Goal: Task Accomplishment & Management: Manage account settings

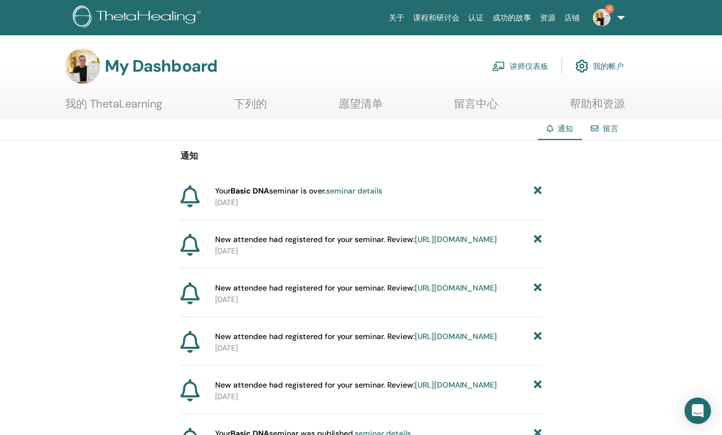
click at [520, 68] on link "讲师仪表板" at bounding box center [520, 66] width 56 height 24
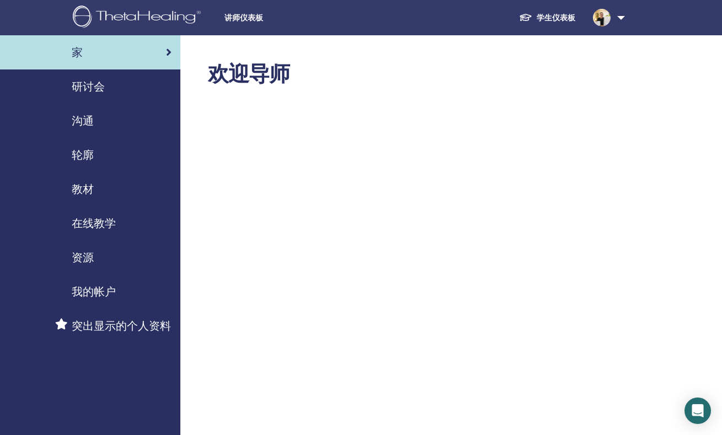
click at [80, 85] on span "研讨会" at bounding box center [88, 86] width 33 height 17
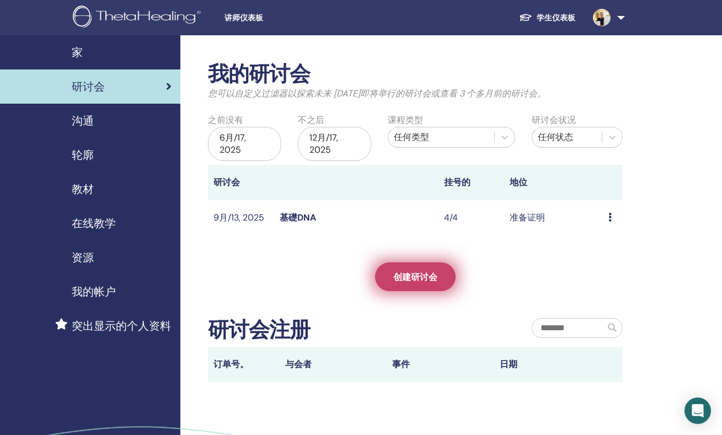
click at [420, 276] on span "创建研讨会" at bounding box center [415, 277] width 44 height 12
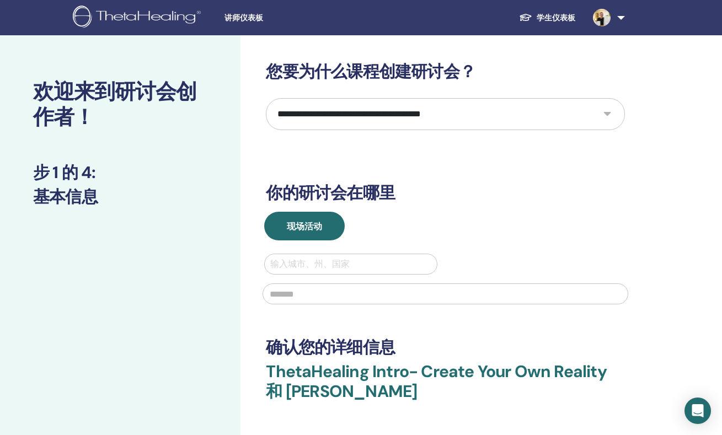
select select "*"
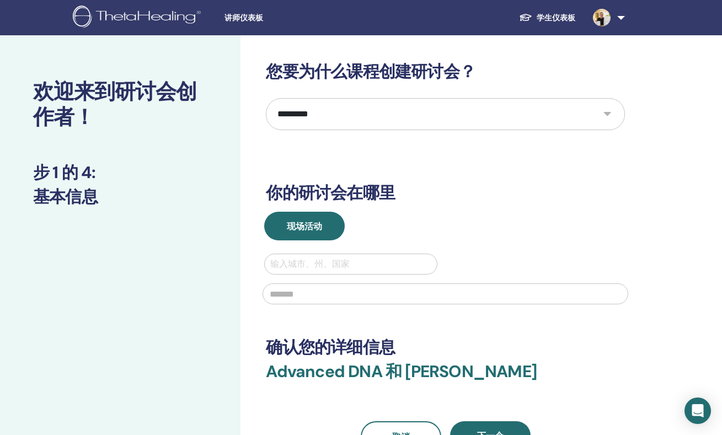
click at [312, 268] on div "输入城市、州、国家" at bounding box center [350, 263] width 160 height 13
type input "*******"
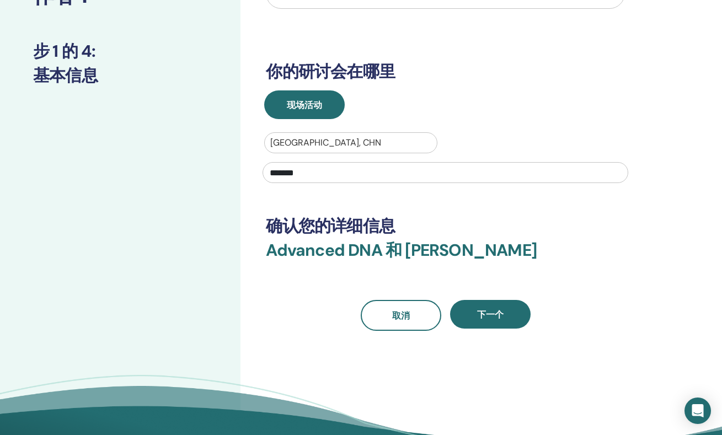
scroll to position [133, 0]
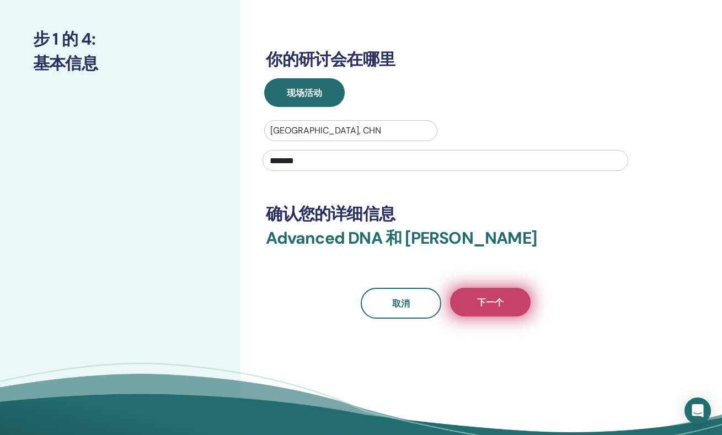
type input "*******"
click at [502, 308] on span "下一个" at bounding box center [490, 303] width 26 height 12
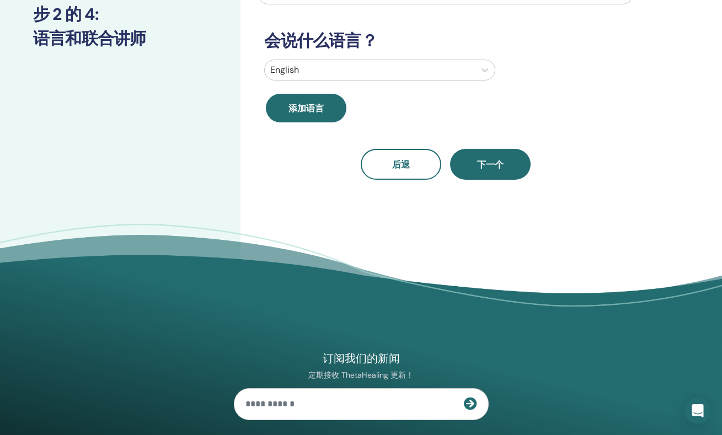
scroll to position [0, 0]
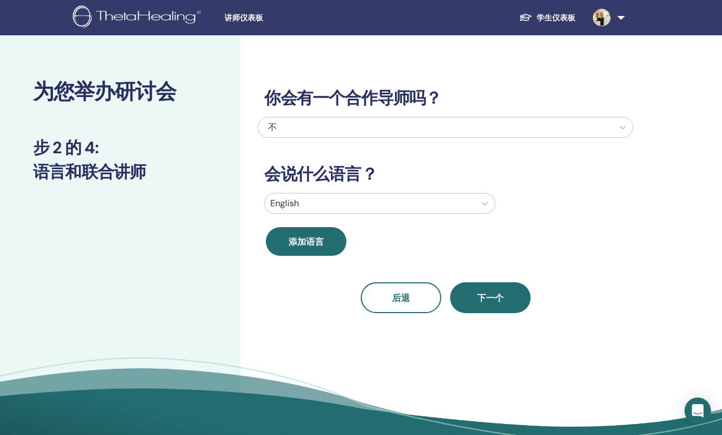
click at [465, 207] on div at bounding box center [369, 203] width 199 height 15
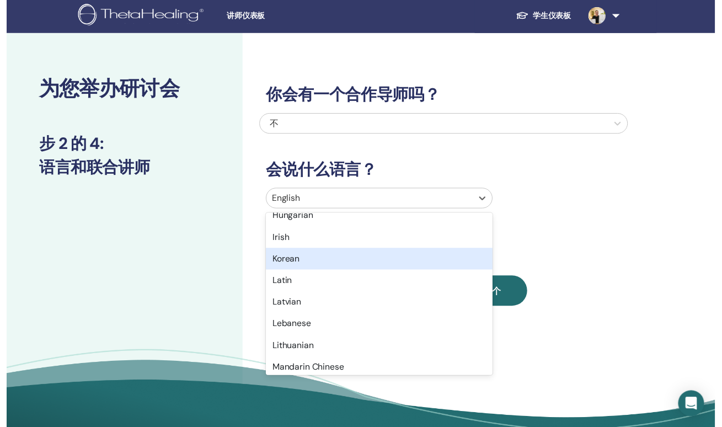
scroll to position [595, 0]
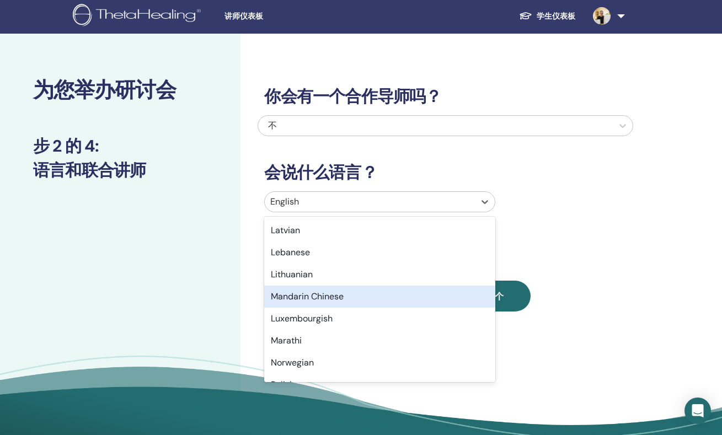
click at [397, 299] on div "Mandarin Chinese" at bounding box center [379, 297] width 231 height 22
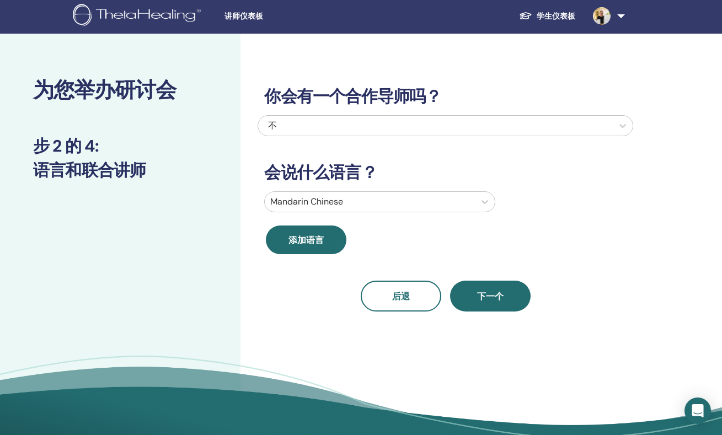
click at [553, 253] on div "你会有一个合作导师吗？ 不 会说什么语言？ Mandarin Chinese 添加语言 后退 下一个" at bounding box center [444, 185] width 375 height 251
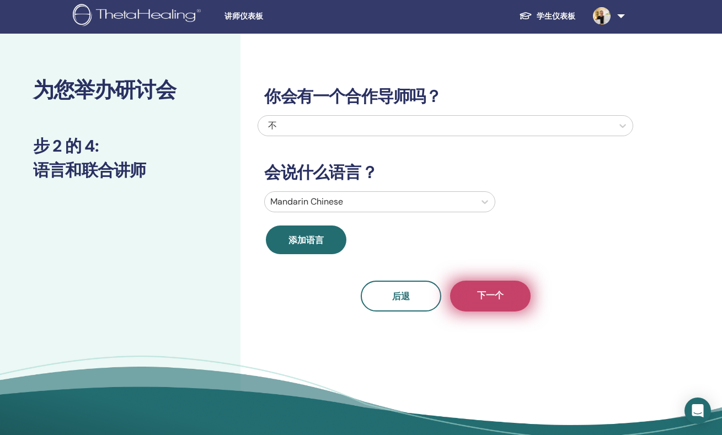
click at [500, 304] on button "下一个" at bounding box center [490, 296] width 80 height 31
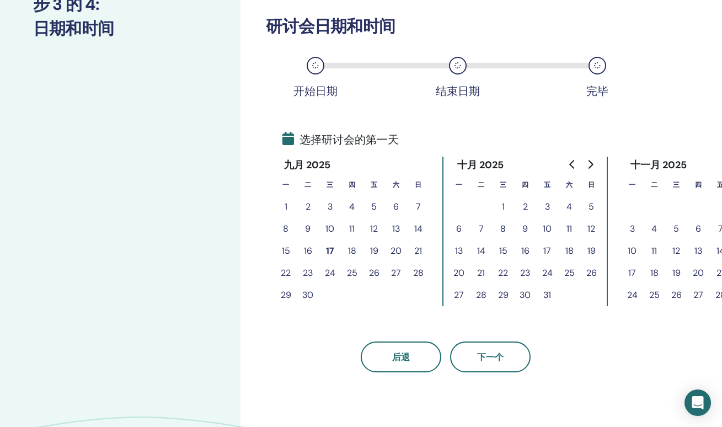
scroll to position [156, 0]
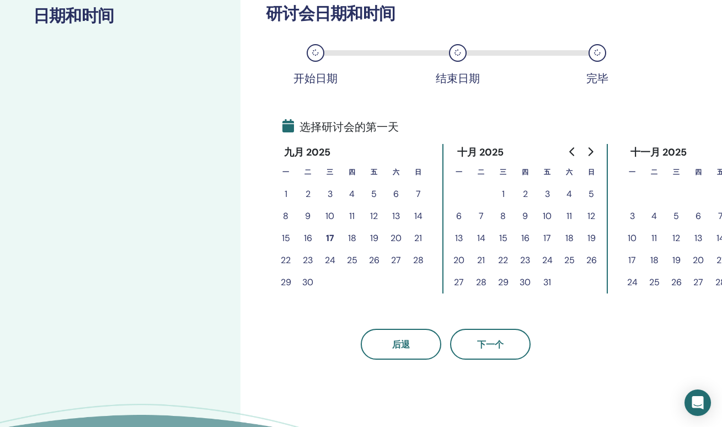
click at [396, 239] on button "20" at bounding box center [396, 238] width 22 height 22
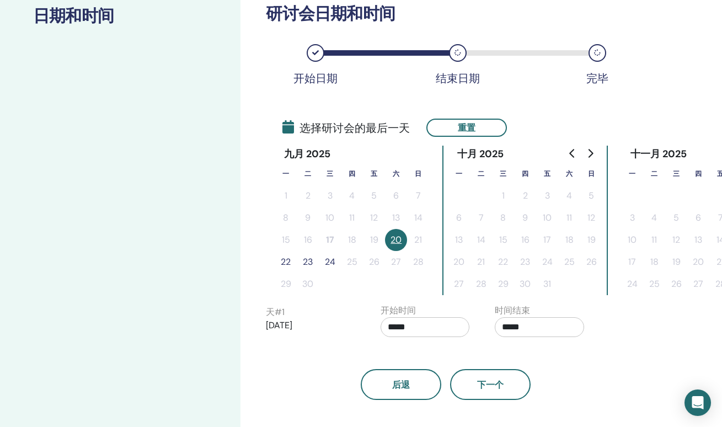
click at [310, 263] on button "23" at bounding box center [308, 262] width 22 height 22
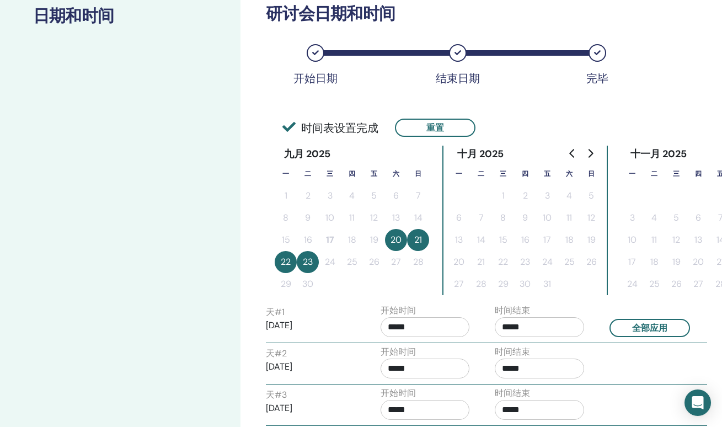
click at [284, 262] on button "22" at bounding box center [286, 262] width 22 height 22
click at [395, 243] on button "20" at bounding box center [396, 240] width 22 height 22
click at [312, 262] on button "23" at bounding box center [308, 262] width 22 height 22
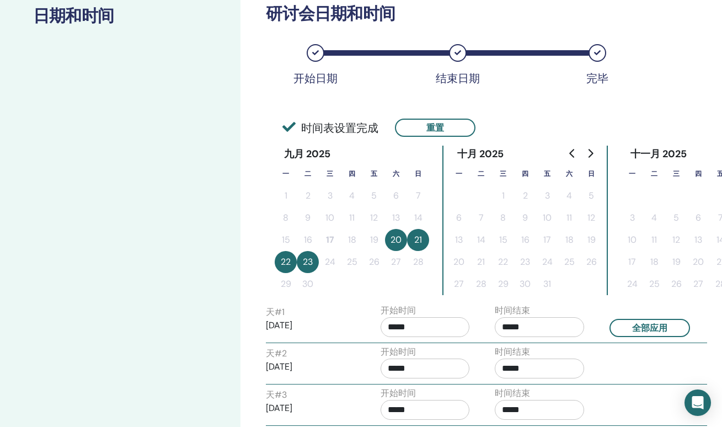
click at [447, 120] on button "重置" at bounding box center [435, 128] width 80 height 18
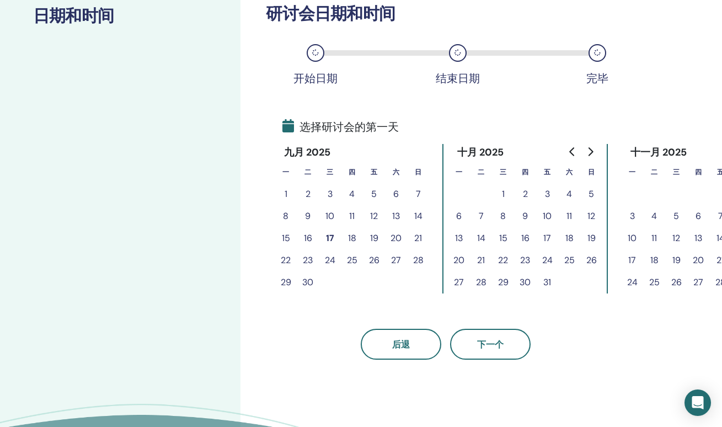
click at [393, 235] on button "20" at bounding box center [396, 238] width 22 height 22
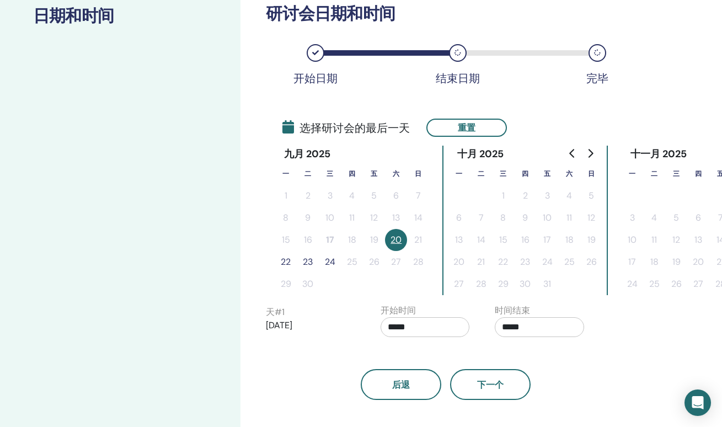
click at [287, 262] on button "22" at bounding box center [286, 262] width 22 height 22
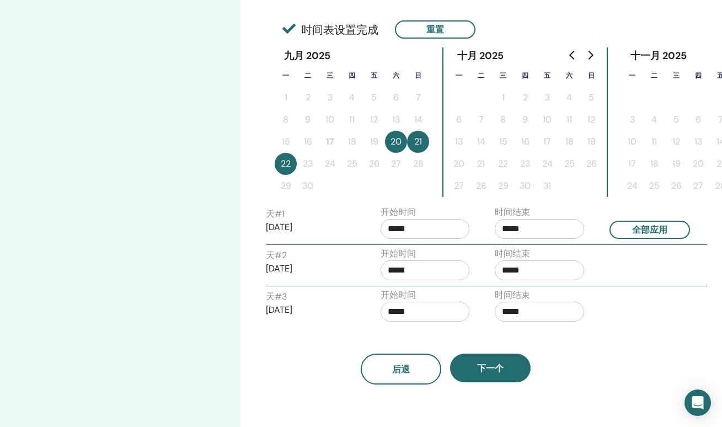
scroll to position [275, 0]
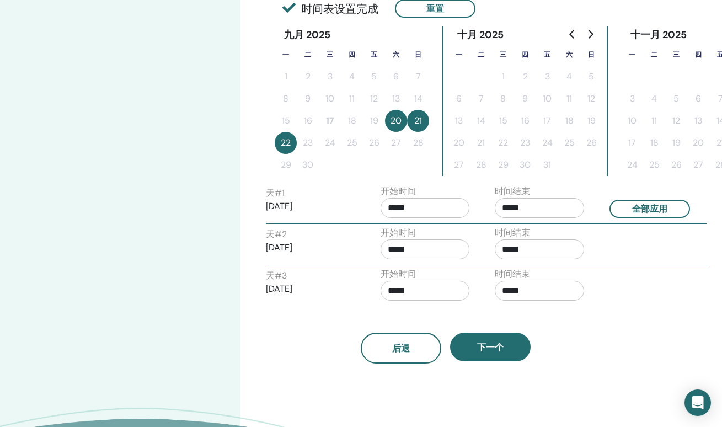
click at [539, 210] on input "*****" at bounding box center [539, 208] width 89 height 20
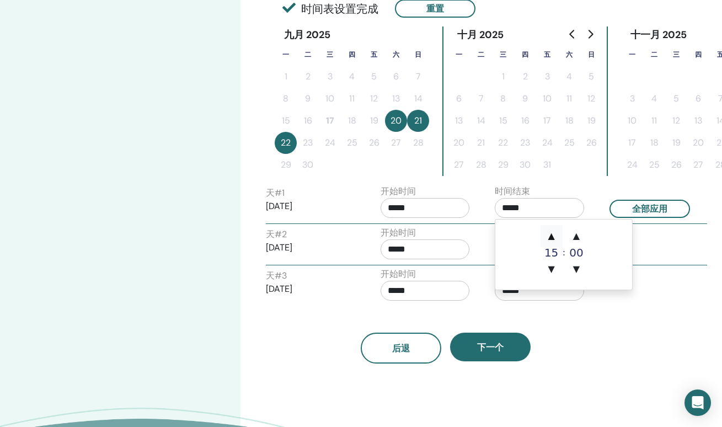
click at [553, 232] on span "▲" at bounding box center [551, 236] width 22 height 22
type input "*****"
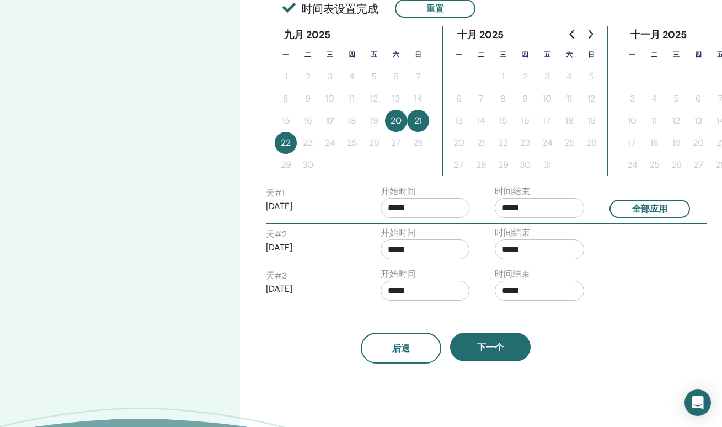
click at [655, 241] on div "天 # 2 2025/09/21 开始时间 ***** 时间结束 *****" at bounding box center [486, 245] width 458 height 39
click at [511, 249] on input "*****" at bounding box center [539, 249] width 89 height 20
click at [554, 278] on span "▲" at bounding box center [551, 277] width 22 height 22
type input "*****"
click at [656, 280] on div "天 # 3 2025/09/22 开始时间 ***** 时间结束 *****" at bounding box center [486, 286] width 458 height 39
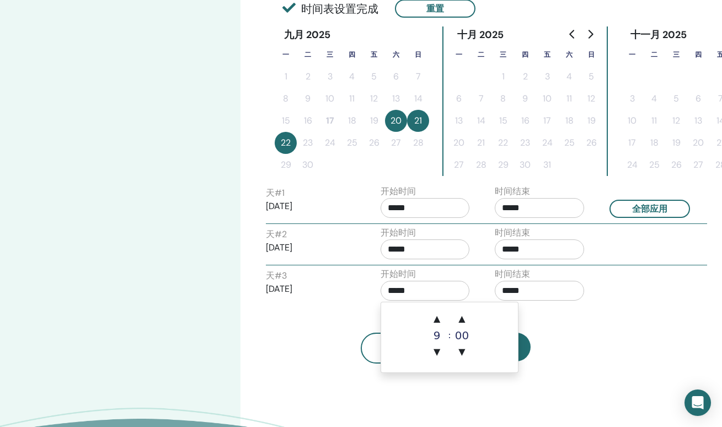
click at [414, 292] on input "*****" at bounding box center [424, 291] width 89 height 20
click at [439, 351] on span "▼" at bounding box center [437, 352] width 22 height 22
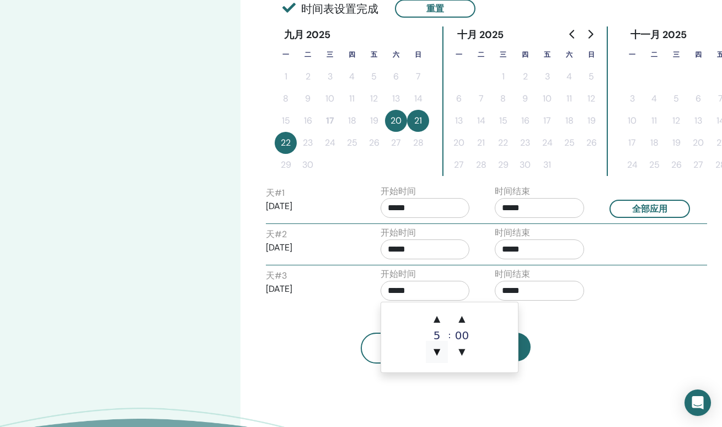
click at [439, 351] on span "▼" at bounding box center [437, 352] width 22 height 22
click at [439, 350] on span "▼" at bounding box center [437, 352] width 22 height 22
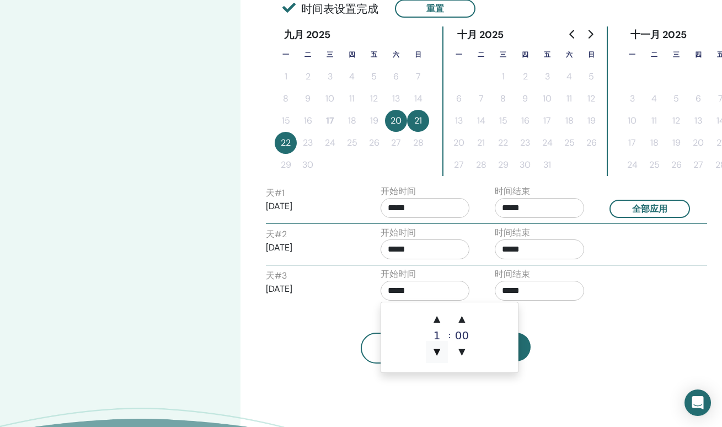
type input "*****"
click at [439, 350] on span "▼" at bounding box center [437, 352] width 22 height 22
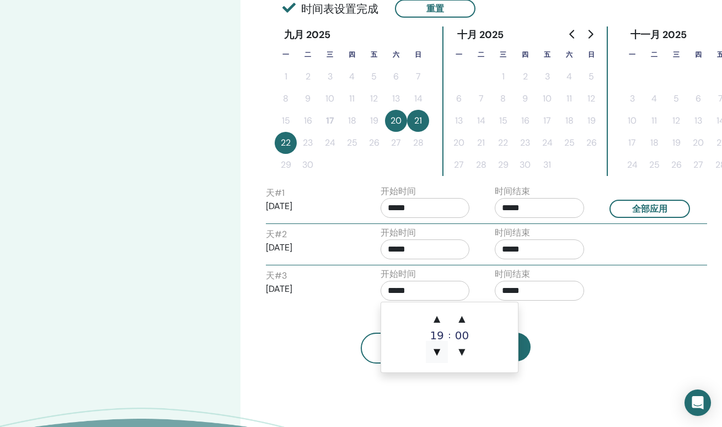
click at [439, 350] on span "▼" at bounding box center [437, 352] width 22 height 22
click at [439, 321] on span "▲" at bounding box center [437, 319] width 22 height 22
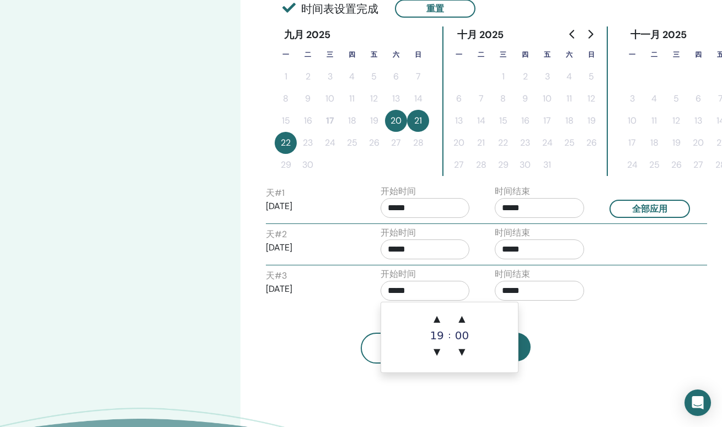
click at [575, 330] on div "后退 下一个" at bounding box center [444, 334] width 375 height 57
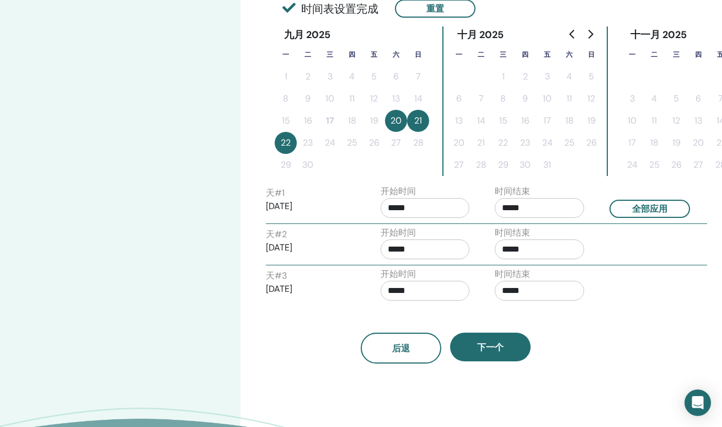
click at [437, 294] on input "*****" at bounding box center [424, 291] width 89 height 20
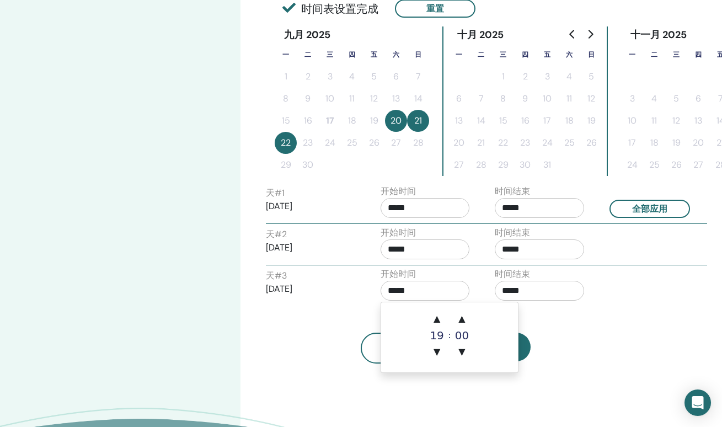
click at [437, 337] on div "19" at bounding box center [437, 335] width 22 height 11
click at [437, 335] on div "19" at bounding box center [437, 335] width 22 height 11
click at [437, 351] on span "▼" at bounding box center [437, 352] width 22 height 22
click at [438, 315] on span "▲" at bounding box center [437, 319] width 22 height 22
click at [438, 325] on span "▲" at bounding box center [437, 319] width 22 height 22
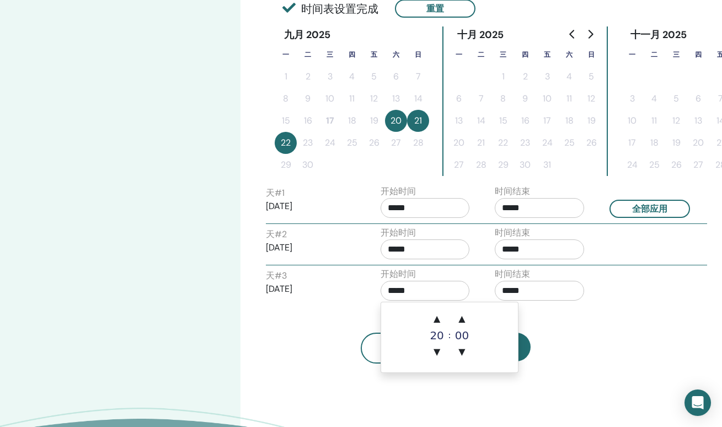
click at [426, 293] on input "*****" at bounding box center [424, 291] width 89 height 20
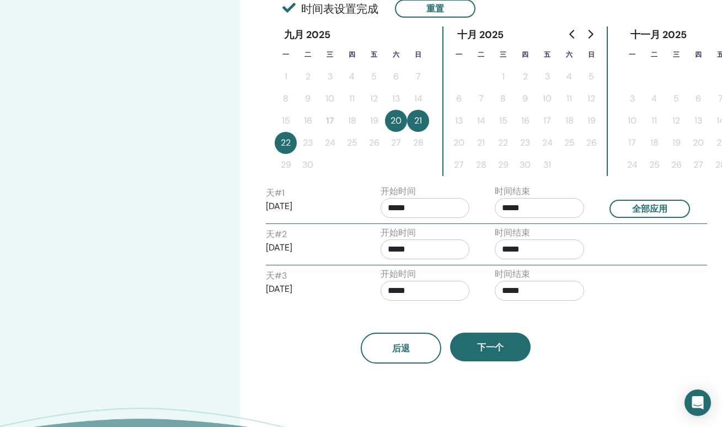
click at [426, 293] on input "*****" at bounding box center [424, 291] width 89 height 20
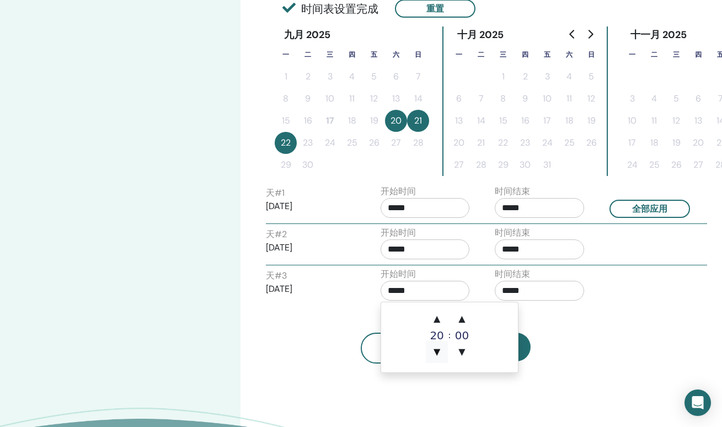
click at [435, 346] on span "▼" at bounding box center [437, 352] width 22 height 22
click at [423, 284] on input "*****" at bounding box center [424, 291] width 89 height 20
click at [545, 292] on input "*****" at bounding box center [539, 291] width 89 height 20
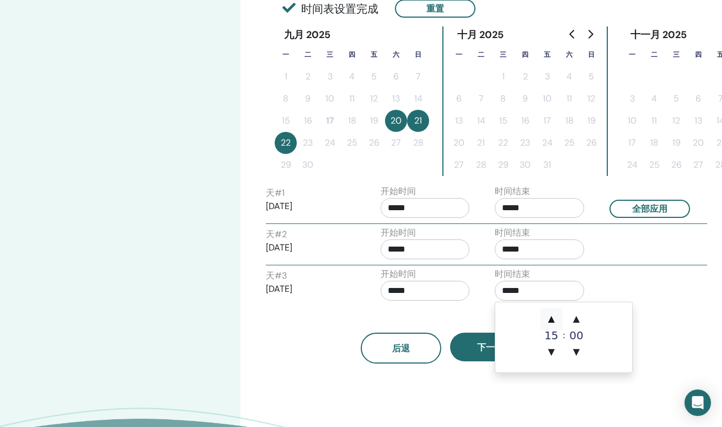
click at [550, 318] on span "▲" at bounding box center [551, 319] width 22 height 22
click at [551, 318] on span "▲" at bounding box center [551, 319] width 22 height 22
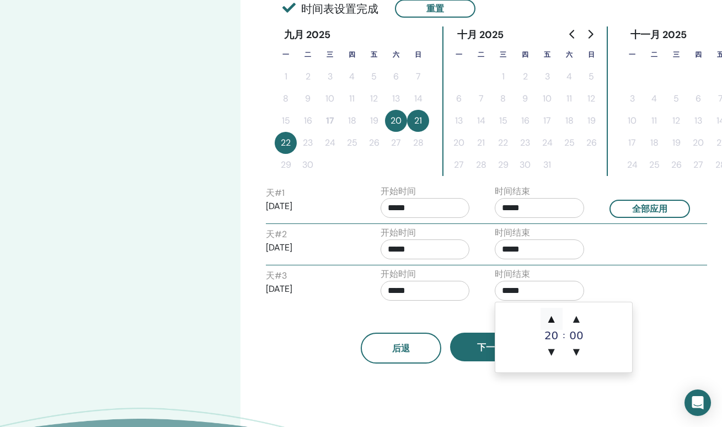
click at [551, 318] on span "▲" at bounding box center [551, 319] width 22 height 22
type input "*****"
click at [441, 296] on input "*****" at bounding box center [424, 291] width 89 height 20
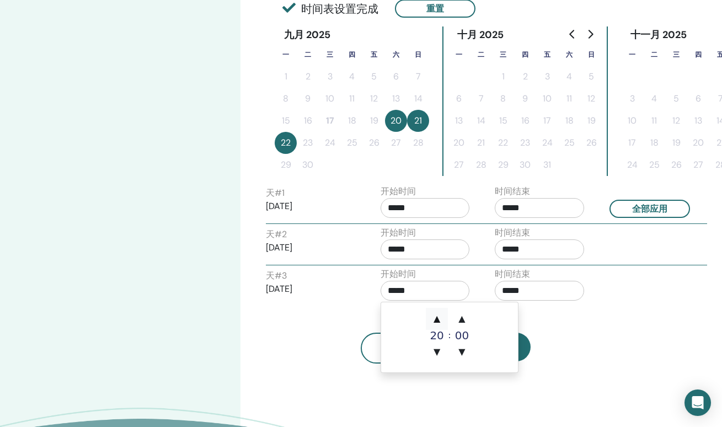
click at [436, 316] on span "▲" at bounding box center [437, 319] width 22 height 22
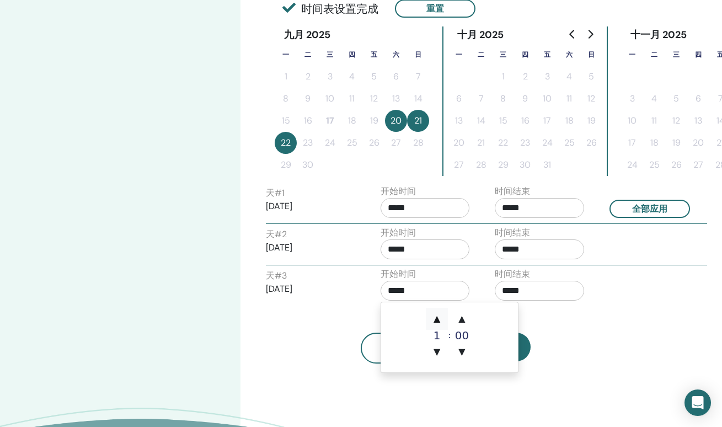
click at [436, 316] on span "▲" at bounding box center [437, 319] width 22 height 22
click at [437, 316] on span "▲" at bounding box center [437, 319] width 22 height 22
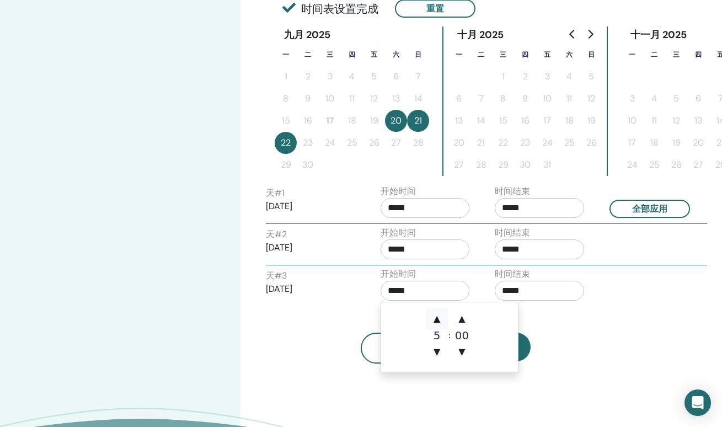
click at [437, 316] on span "▲" at bounding box center [437, 319] width 22 height 22
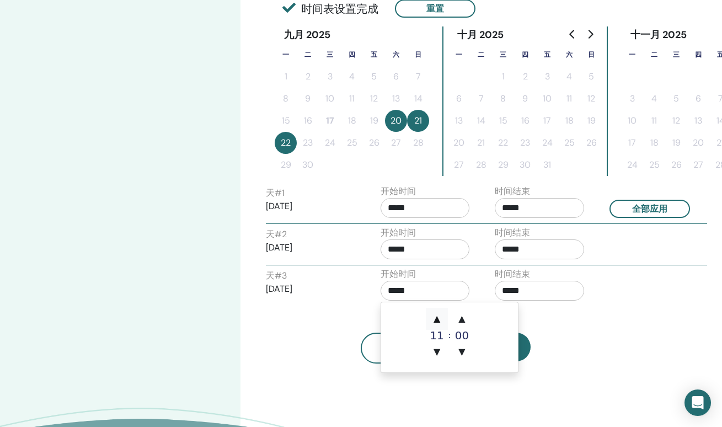
click at [437, 316] on span "▲" at bounding box center [437, 319] width 22 height 22
click at [438, 316] on span "▲" at bounding box center [437, 319] width 22 height 22
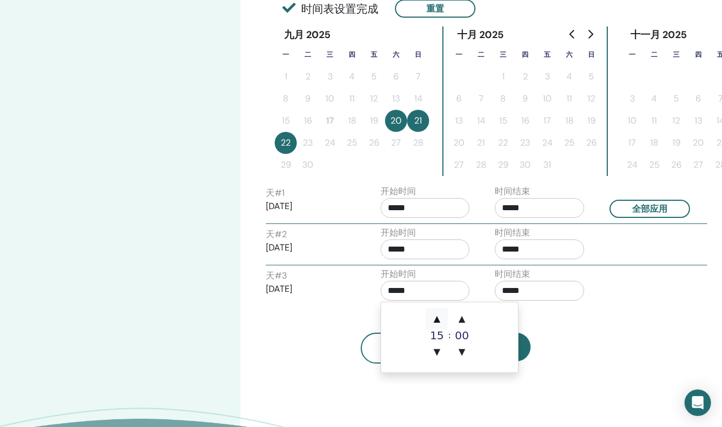
click at [438, 316] on span "▲" at bounding box center [437, 319] width 22 height 22
type input "*****"
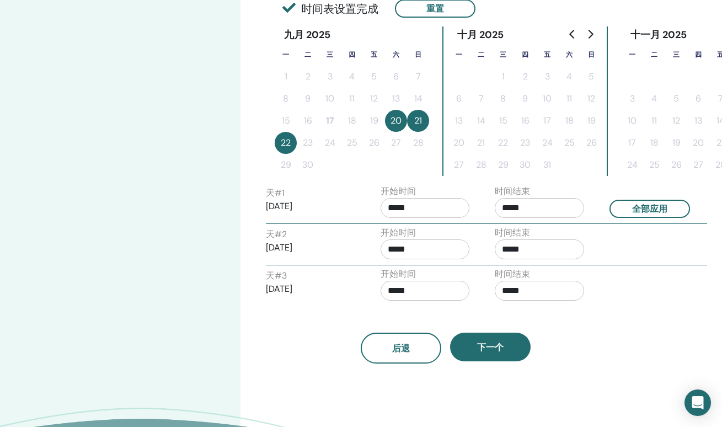
click at [565, 328] on div "后退 下一个" at bounding box center [444, 334] width 375 height 57
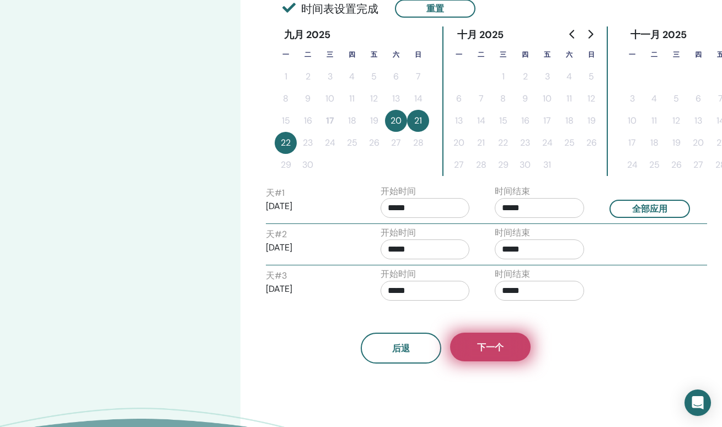
click at [492, 351] on span "下一个" at bounding box center [490, 347] width 26 height 12
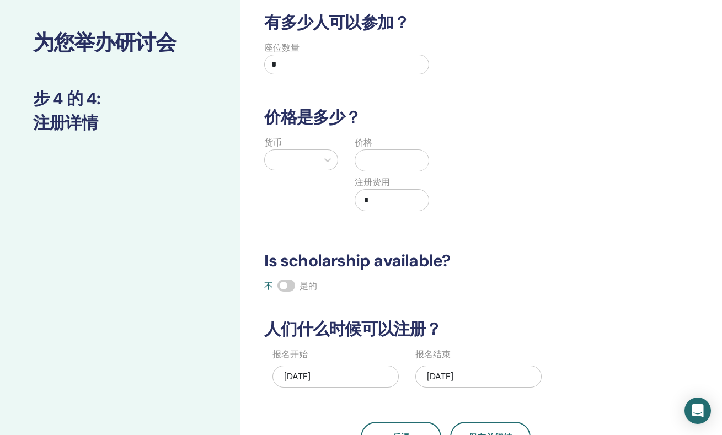
scroll to position [0, 0]
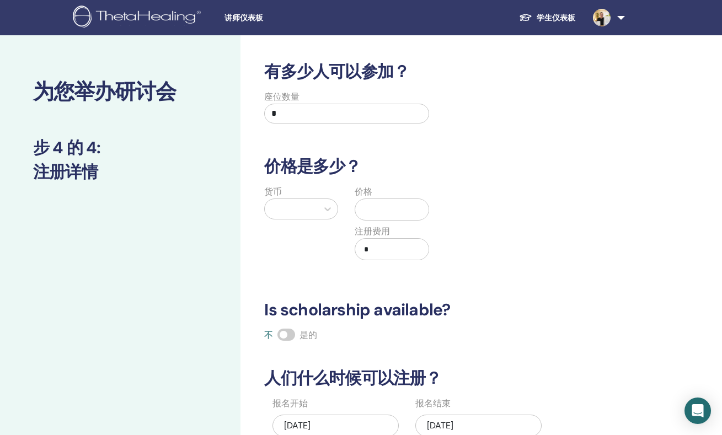
click at [287, 114] on input "*" at bounding box center [346, 114] width 164 height 20
click at [286, 114] on input "*" at bounding box center [346, 114] width 164 height 20
type input "*"
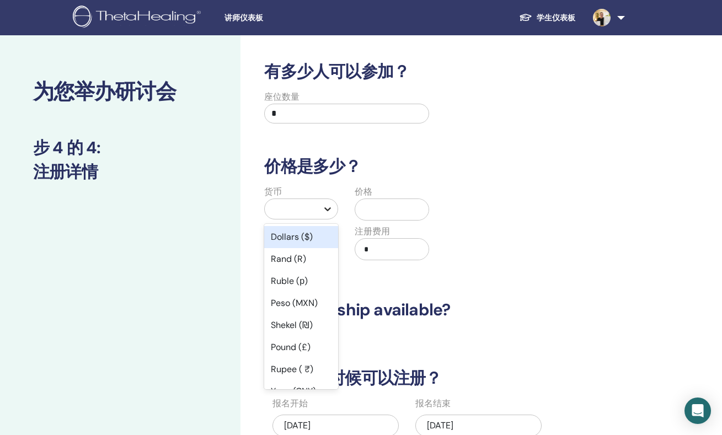
click at [325, 209] on icon at bounding box center [328, 209] width 7 height 4
click at [313, 237] on div "Dollars ($)" at bounding box center [301, 237] width 74 height 22
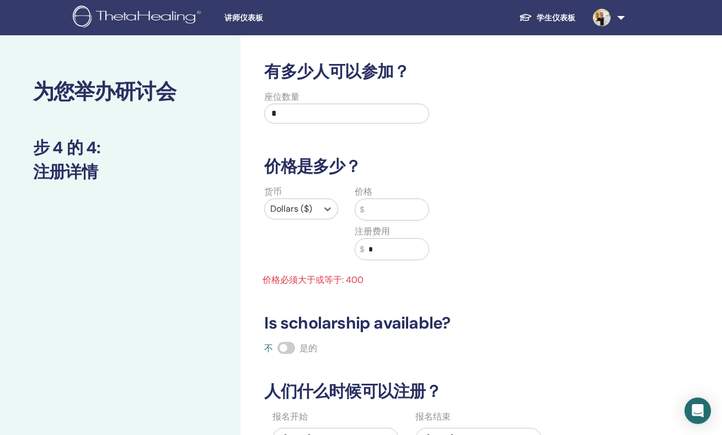
click at [387, 213] on input "text" at bounding box center [396, 209] width 64 height 21
drag, startPoint x: 385, startPoint y: 213, endPoint x: 363, endPoint y: 212, distance: 21.5
click at [363, 212] on div "$ *" at bounding box center [392, 209] width 74 height 22
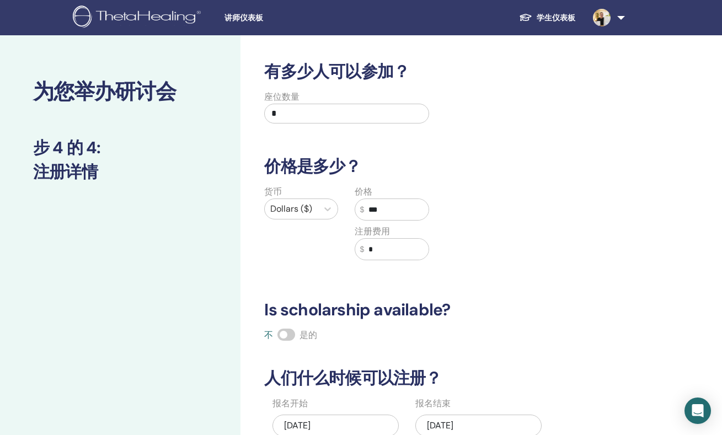
type input "***"
drag, startPoint x: 377, startPoint y: 250, endPoint x: 366, endPoint y: 250, distance: 10.5
click at [366, 250] on input "*" at bounding box center [396, 249] width 64 height 21
type input "***"
click at [494, 270] on div "货币 Dollars ($) 价格 $ *** 注册费用 $ ***" at bounding box center [436, 229] width 375 height 88
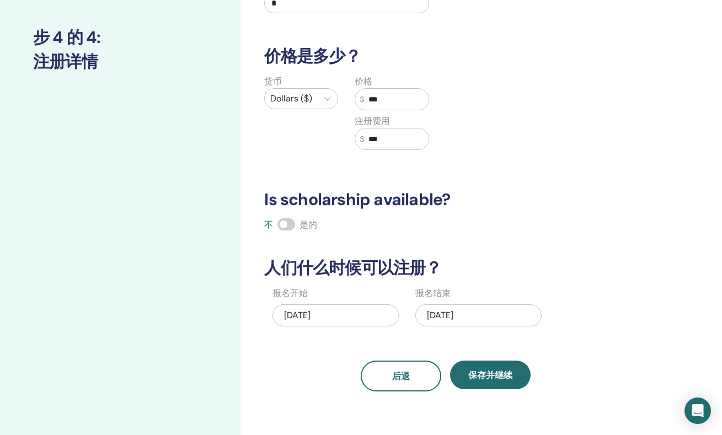
scroll to position [119, 0]
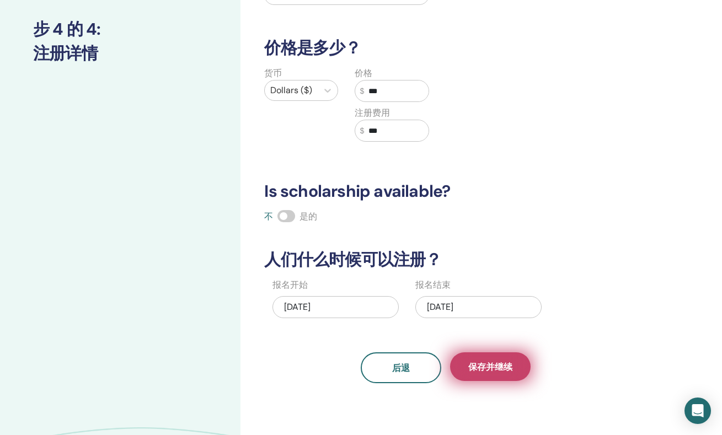
click at [512, 364] on span "保存并继续" at bounding box center [490, 367] width 44 height 12
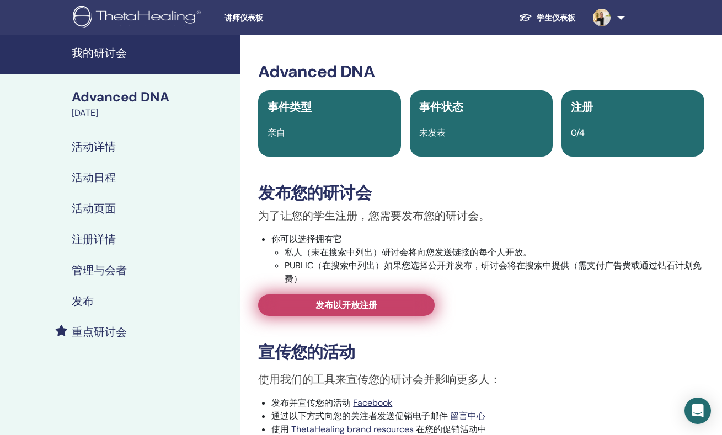
click at [374, 310] on span "发布以开放注册" at bounding box center [346, 305] width 62 height 12
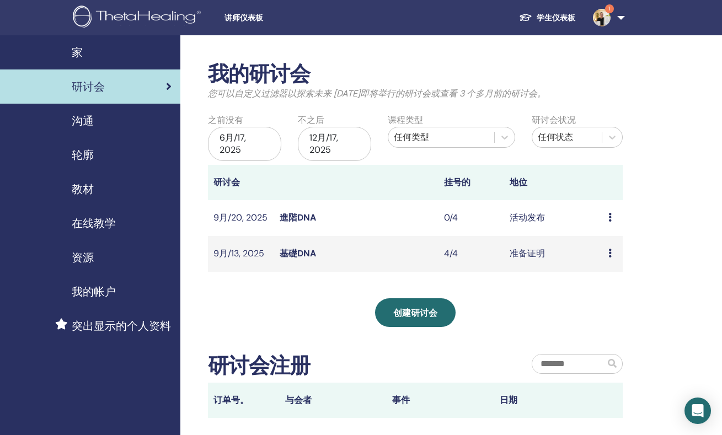
click at [609, 253] on icon at bounding box center [609, 253] width 3 height 9
click at [296, 258] on link "基礎DNA" at bounding box center [298, 254] width 36 height 12
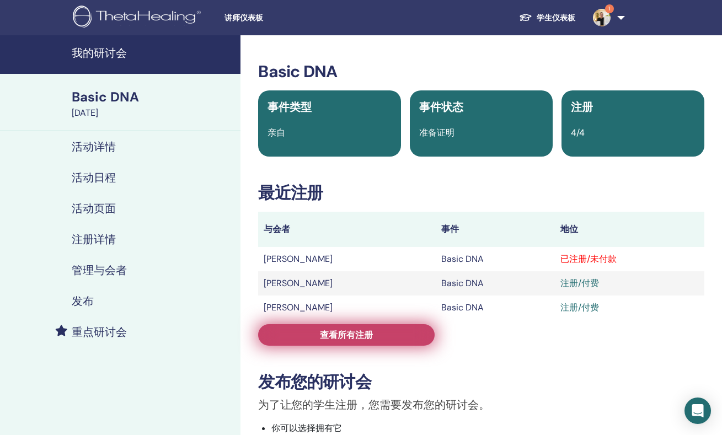
click at [378, 334] on link "查看所有注册" at bounding box center [346, 335] width 176 height 22
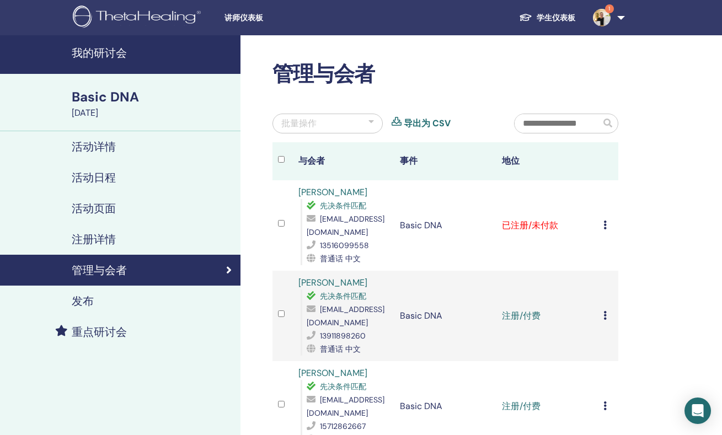
click at [604, 221] on icon at bounding box center [604, 225] width 3 height 9
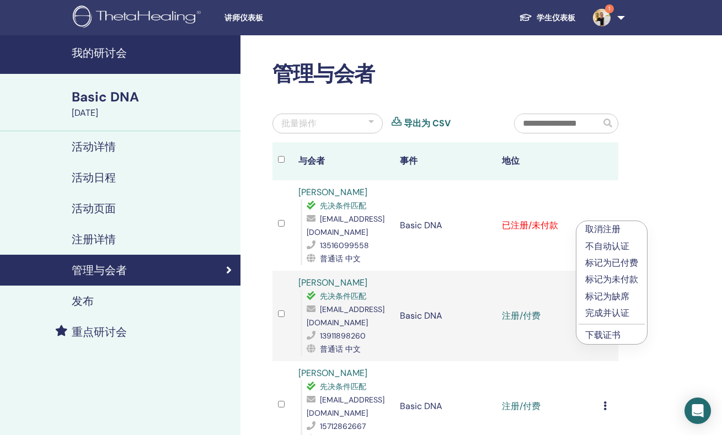
click at [620, 264] on p "标记为已付费" at bounding box center [611, 262] width 53 height 13
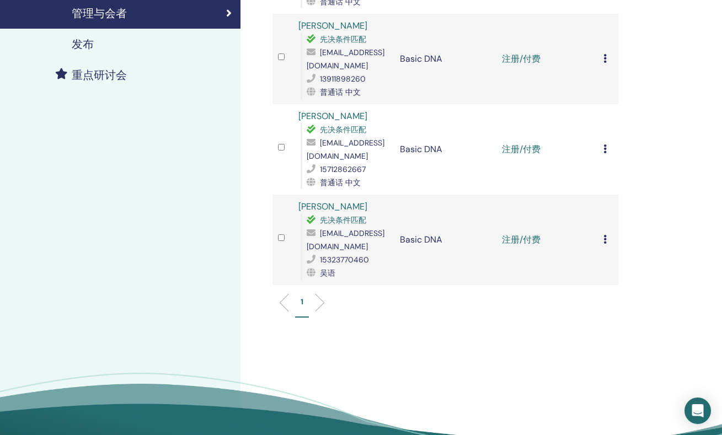
scroll to position [35, 0]
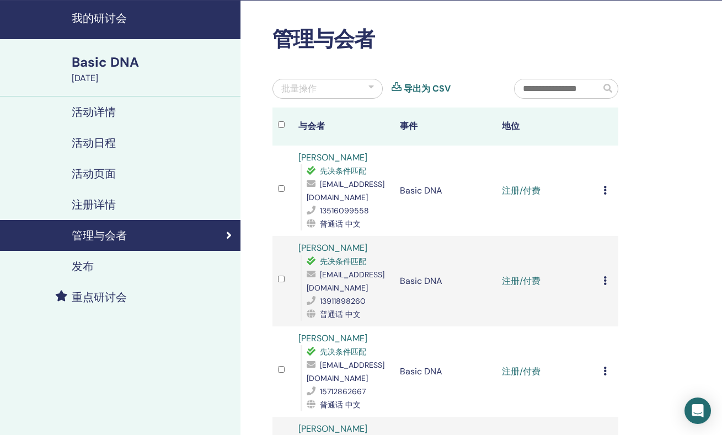
click at [605, 186] on icon at bounding box center [604, 190] width 3 height 9
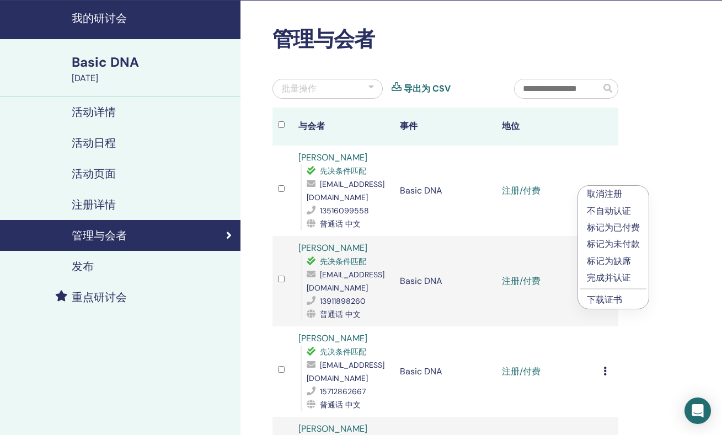
click at [619, 277] on p "完成并认证" at bounding box center [613, 277] width 53 height 13
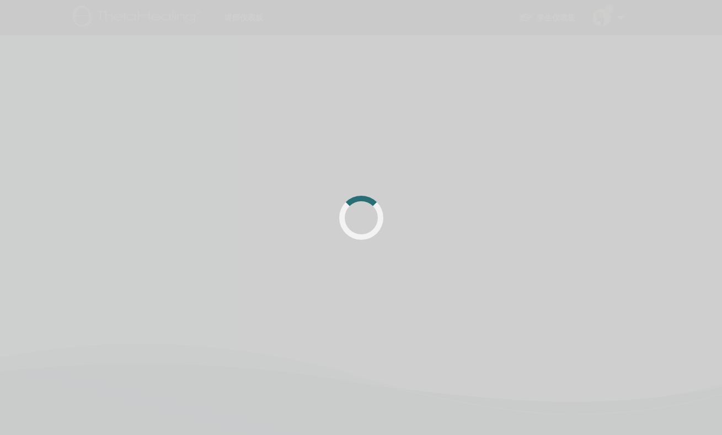
scroll to position [35, 0]
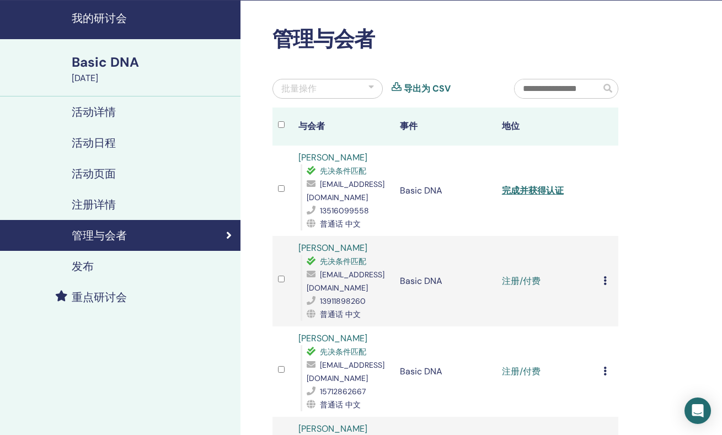
click at [605, 276] on icon at bounding box center [604, 280] width 3 height 9
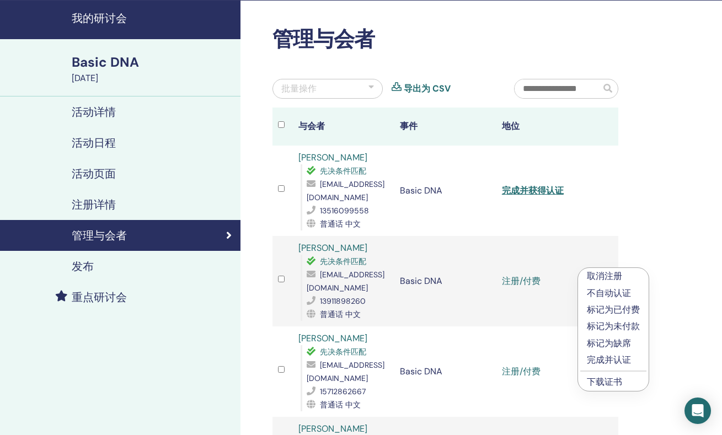
click at [616, 359] on p "完成并认证" at bounding box center [613, 359] width 53 height 13
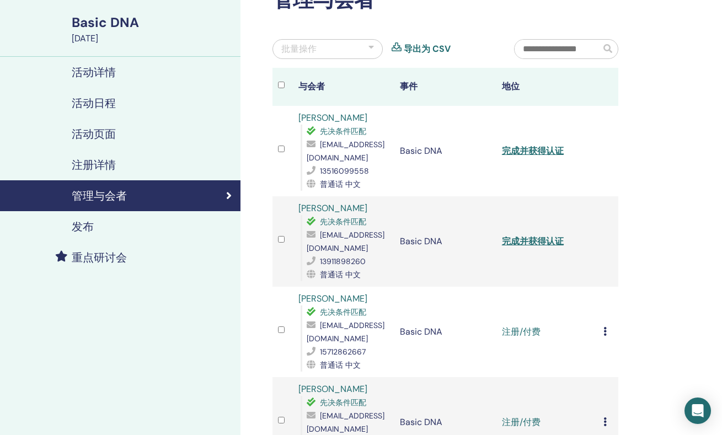
scroll to position [120, 0]
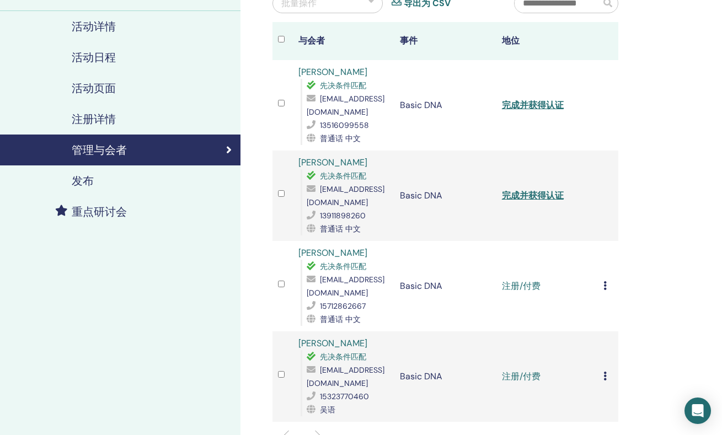
click at [604, 281] on icon at bounding box center [604, 285] width 3 height 9
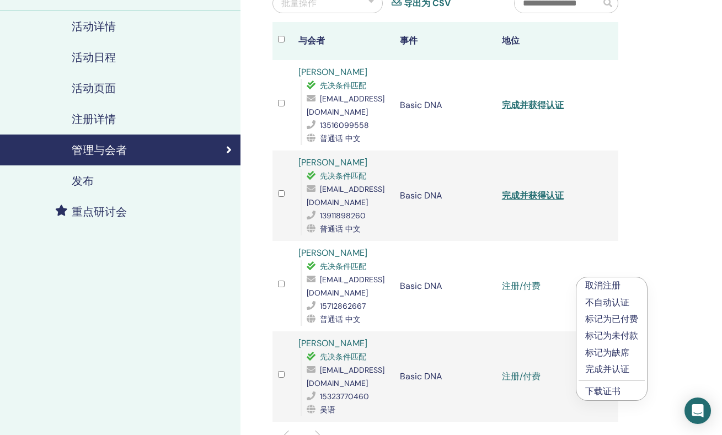
click at [619, 369] on p "完成并认证" at bounding box center [611, 369] width 53 height 13
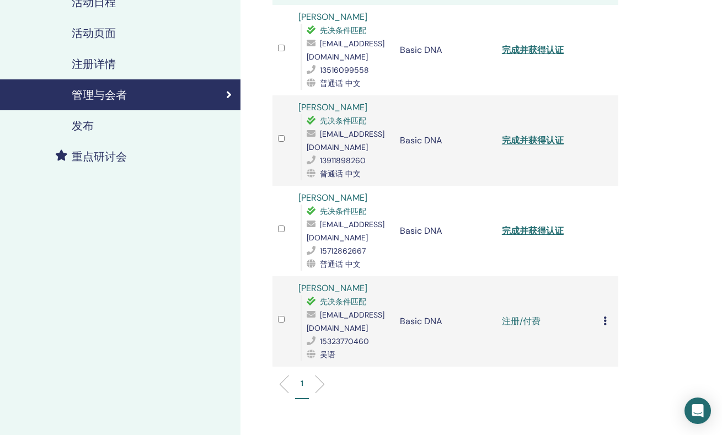
scroll to position [209, 0]
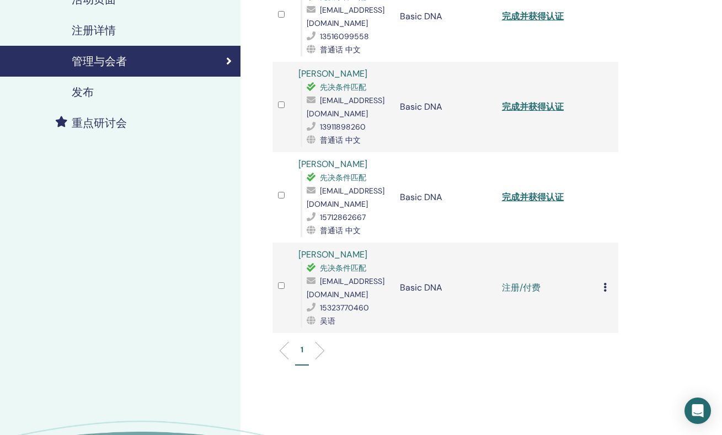
click at [604, 283] on icon at bounding box center [604, 287] width 3 height 9
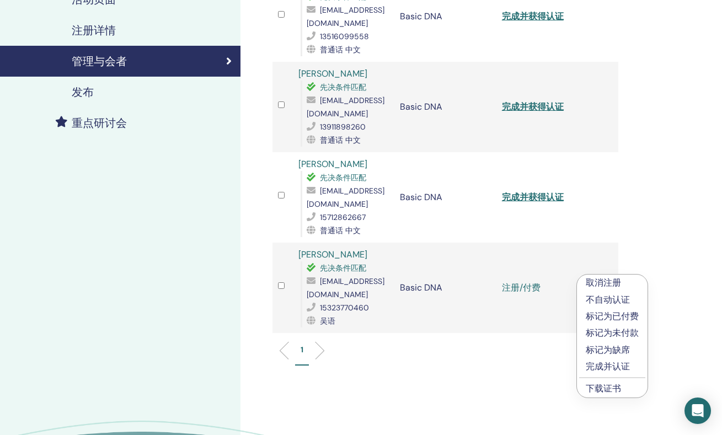
click at [618, 364] on p "完成并认证" at bounding box center [612, 366] width 53 height 13
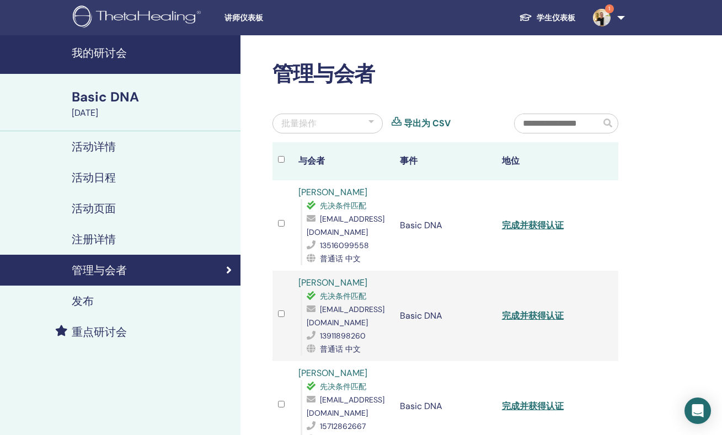
click at [121, 103] on div "Basic DNA" at bounding box center [153, 97] width 162 height 19
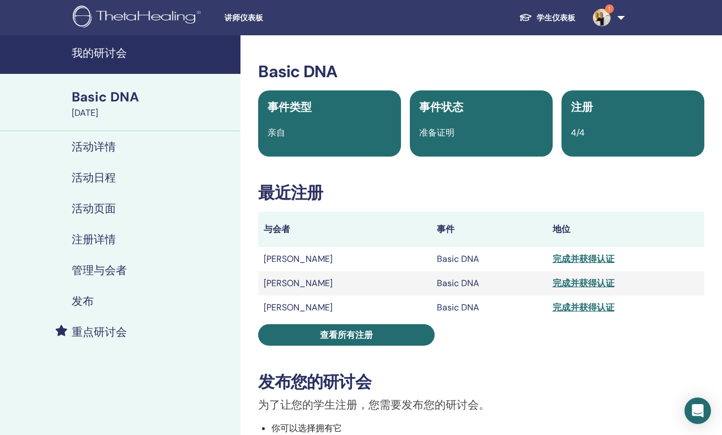
click at [115, 52] on h4 "我的研讨会" at bounding box center [153, 52] width 162 height 13
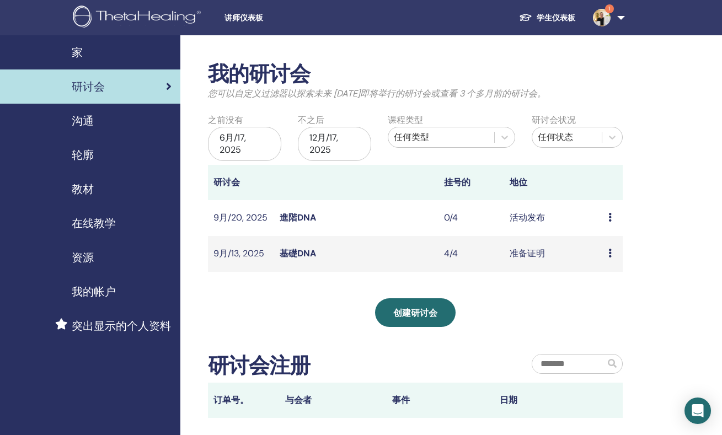
click at [247, 221] on td "9月/20, 2025" at bounding box center [241, 218] width 66 height 36
click at [285, 223] on link "進階DNA" at bounding box center [298, 218] width 36 height 12
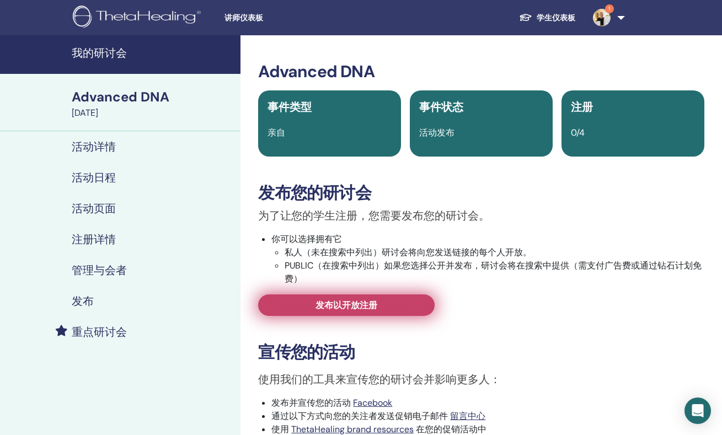
click at [393, 307] on link "发布以开放注册" at bounding box center [346, 305] width 176 height 22
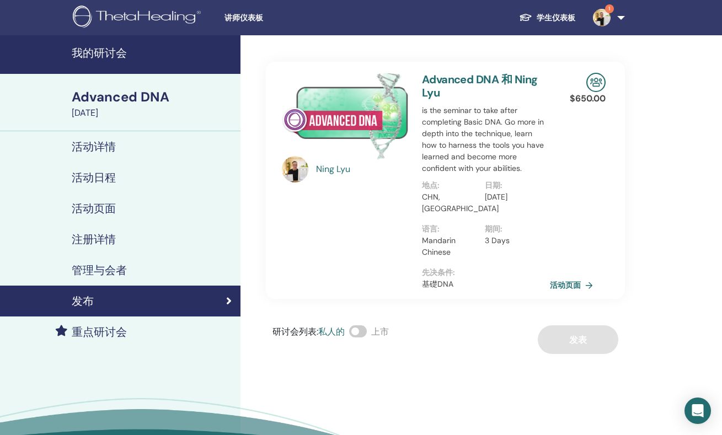
click at [563, 287] on link "活动页面" at bounding box center [573, 285] width 47 height 17
